Goal: Information Seeking & Learning: Learn about a topic

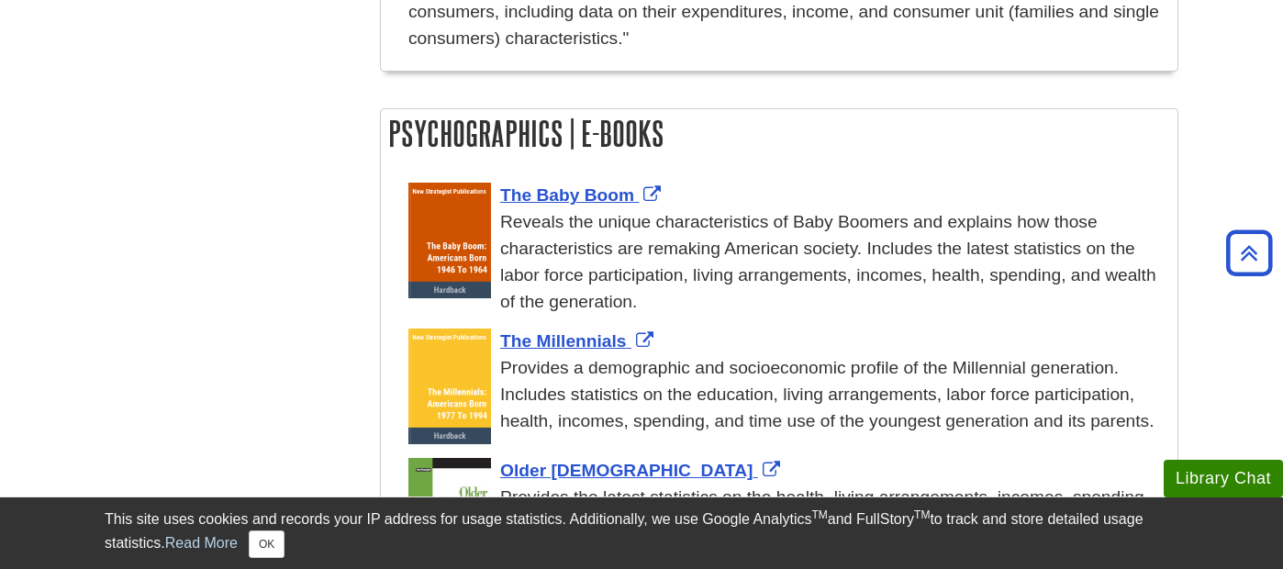
scroll to position [1632, 0]
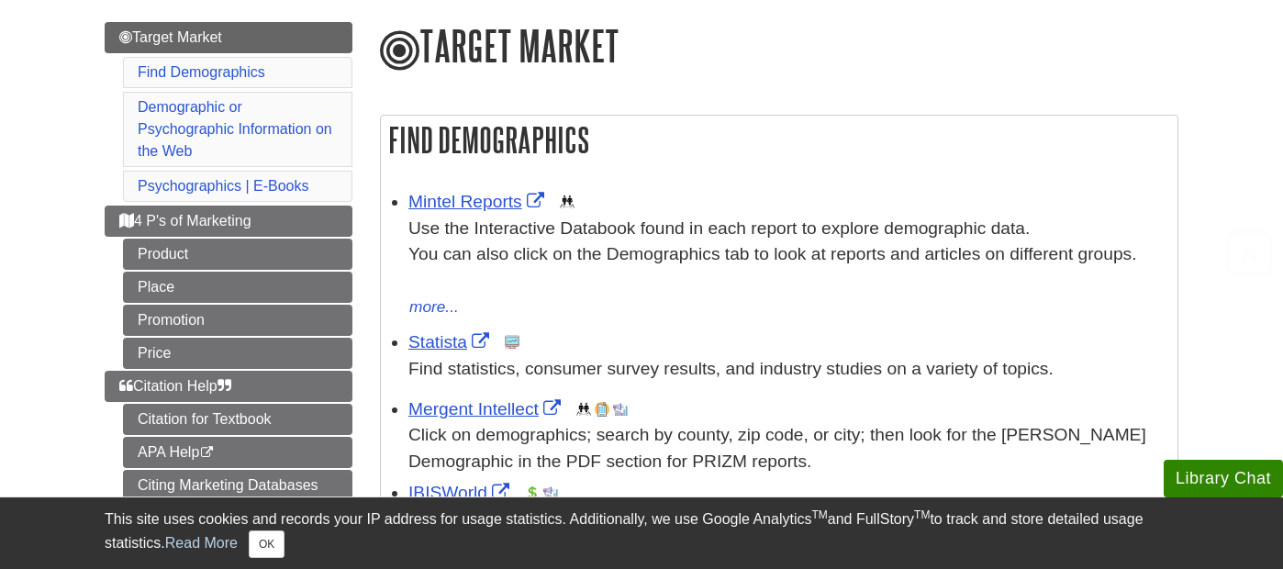
scroll to position [209, 0]
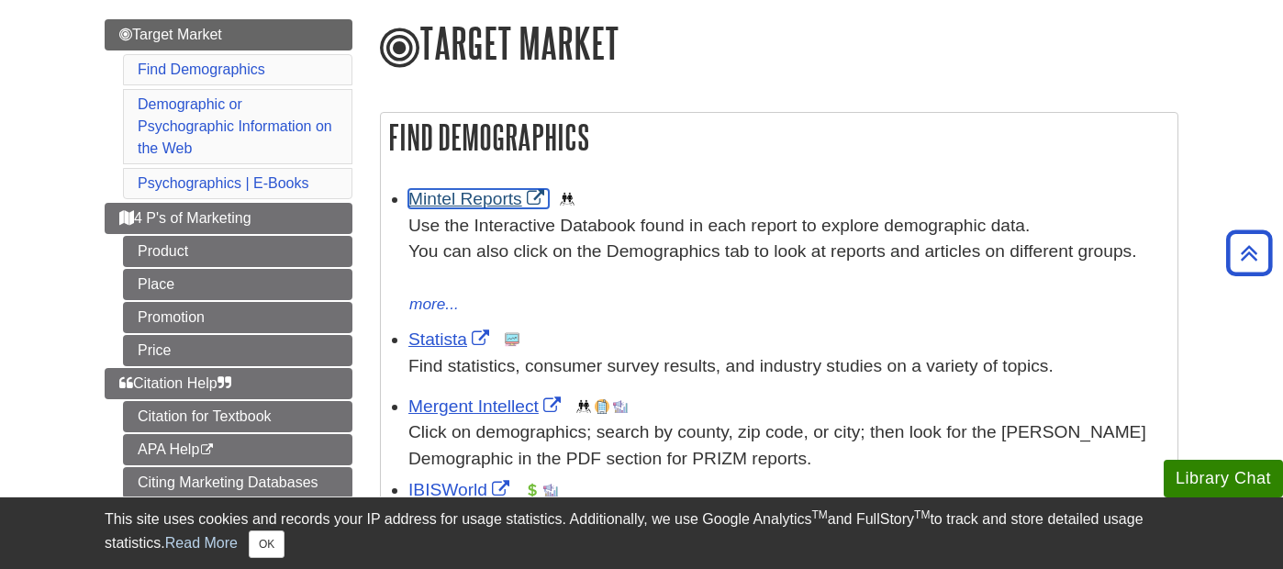
click at [497, 195] on link "Mintel Reports" at bounding box center [478, 198] width 140 height 19
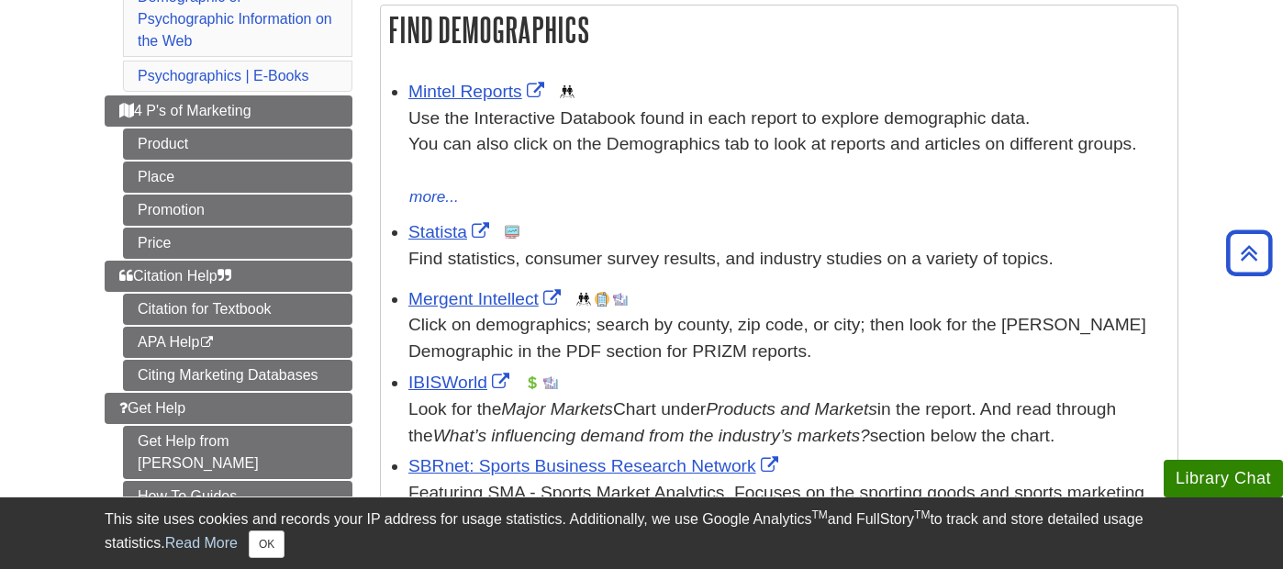
scroll to position [324, 0]
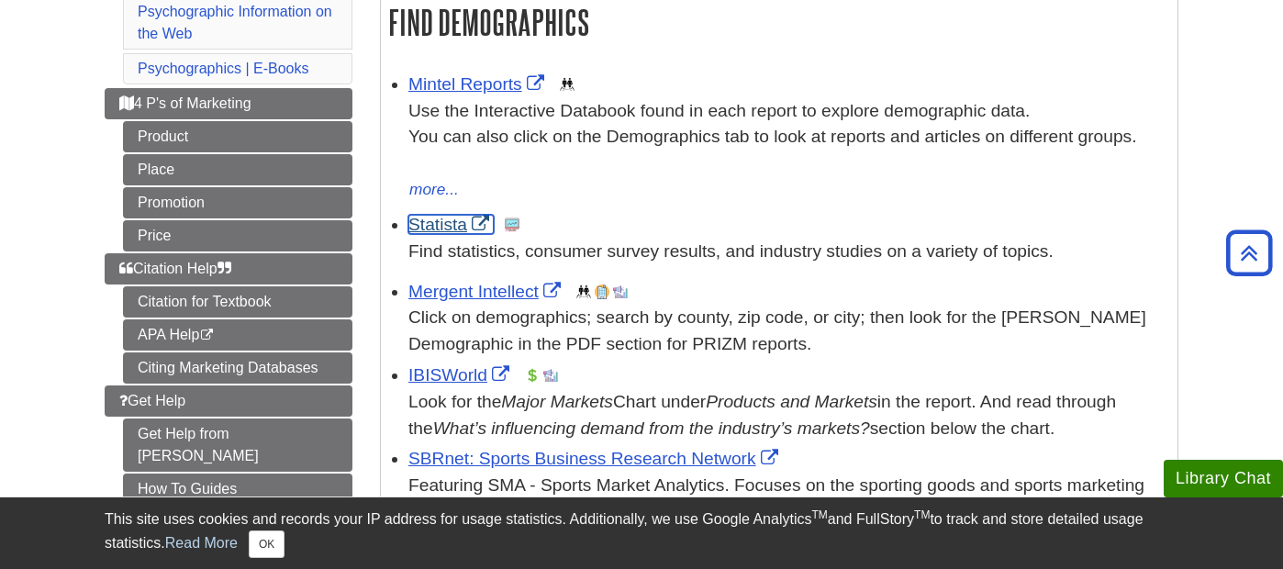
click at [440, 216] on link "Statista" at bounding box center [450, 224] width 85 height 19
